Goal: Find specific page/section: Find specific page/section

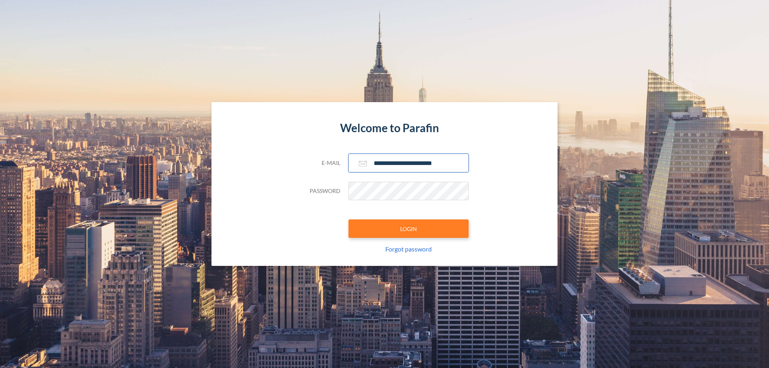
type input "**********"
click at [409, 229] on button "LOGIN" at bounding box center [409, 229] width 120 height 18
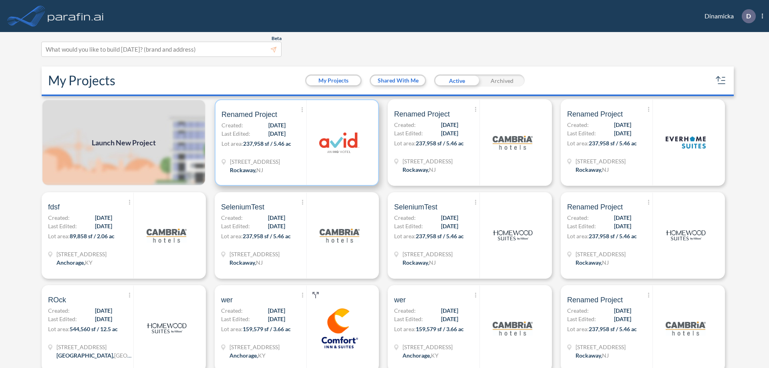
scroll to position [2, 0]
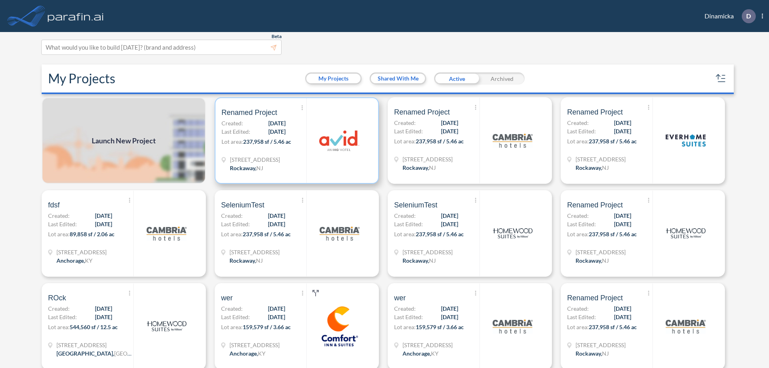
click at [295, 141] on p "Lot area: 237,958 sf / 5.46 ac" at bounding box center [264, 143] width 85 height 12
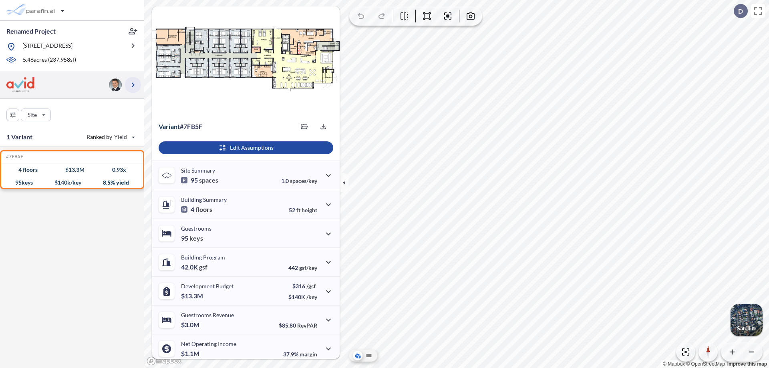
click at [133, 85] on icon "button" at bounding box center [133, 85] width 10 height 10
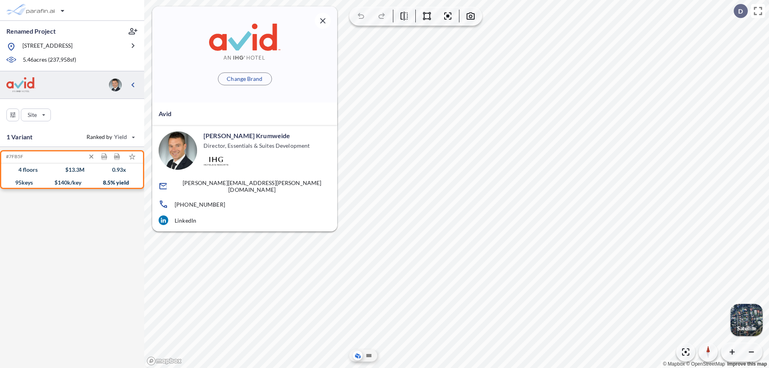
click at [72, 170] on div "$ 13.3 M" at bounding box center [74, 170] width 19 height 0
